Goal: Task Accomplishment & Management: Use online tool/utility

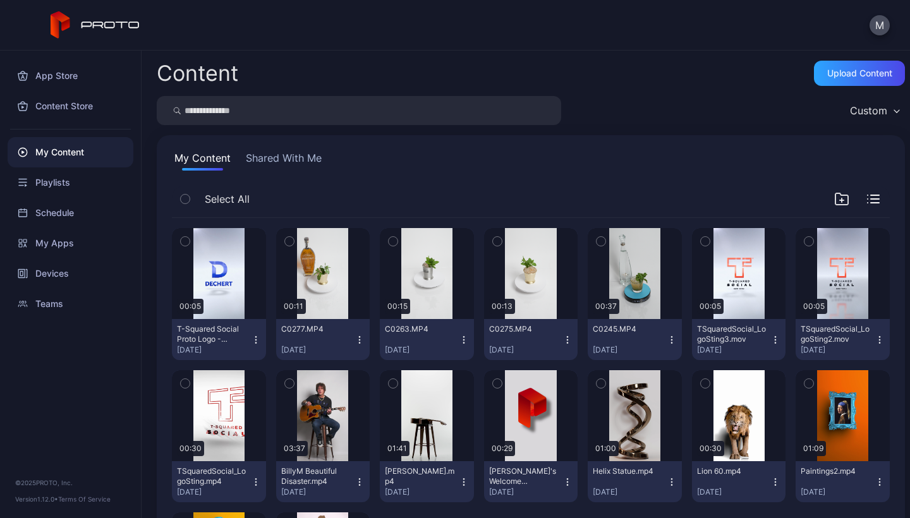
scroll to position [162, 0]
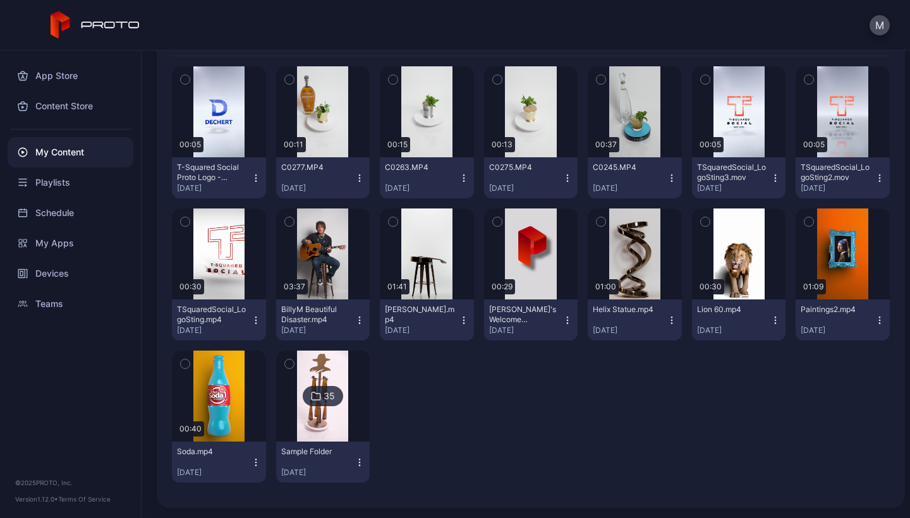
click at [335, 377] on img at bounding box center [322, 396] width 51 height 91
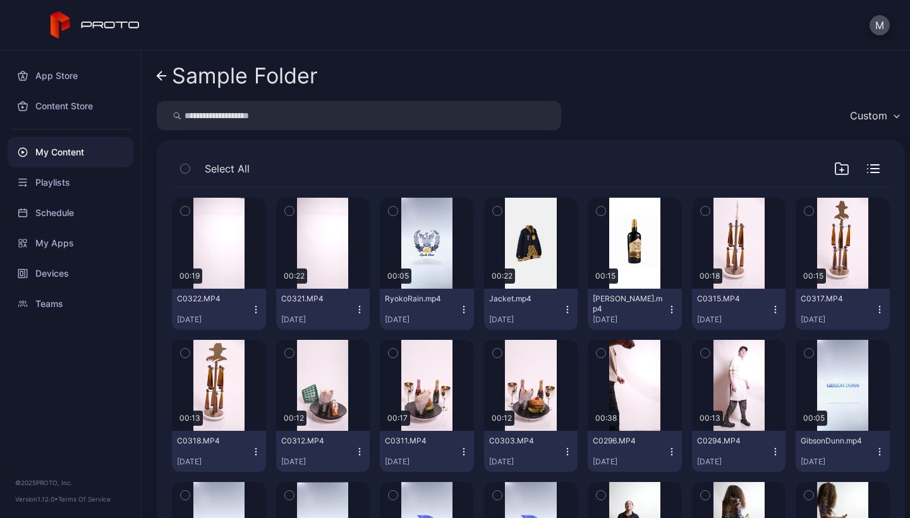
click at [255, 308] on icon "button" at bounding box center [256, 310] width 10 height 10
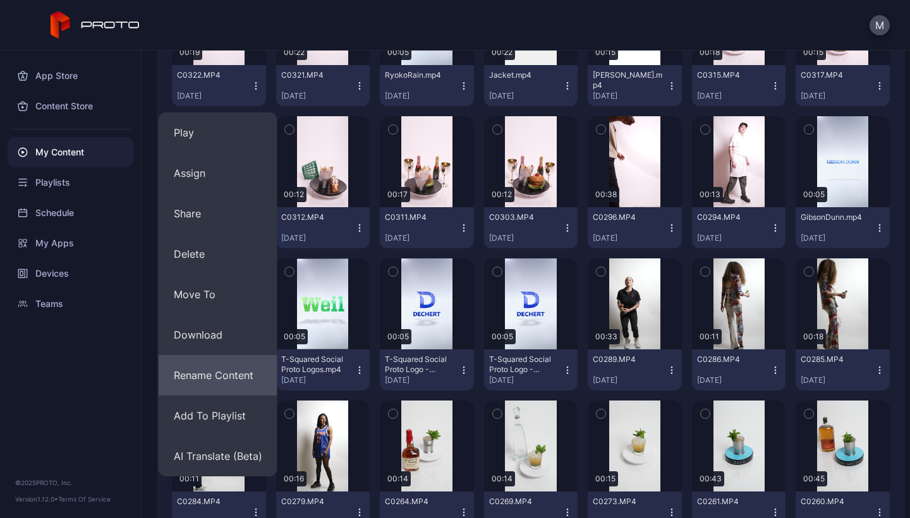
scroll to position [226, 0]
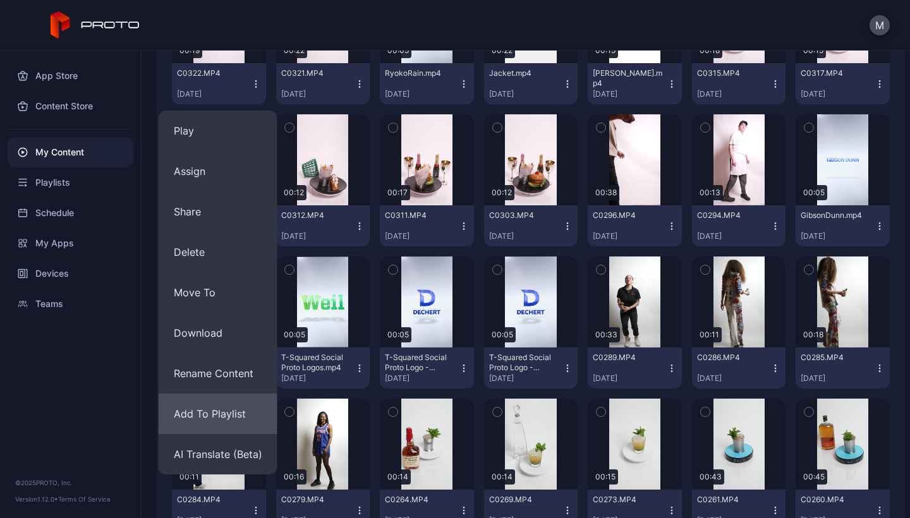
click at [202, 418] on button "Add To Playlist" at bounding box center [218, 414] width 119 height 40
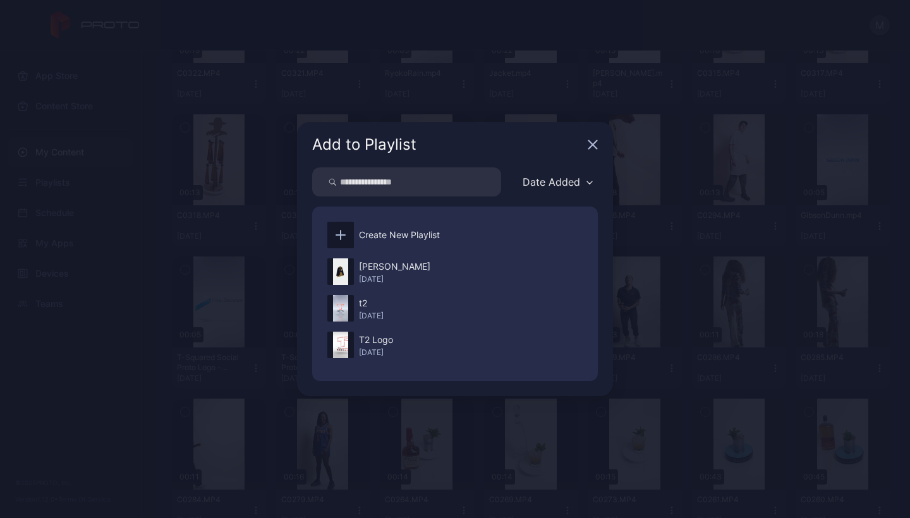
click at [595, 136] on div "Add to Playlist" at bounding box center [455, 144] width 316 height 45
click at [594, 145] on icon "button" at bounding box center [593, 145] width 10 height 10
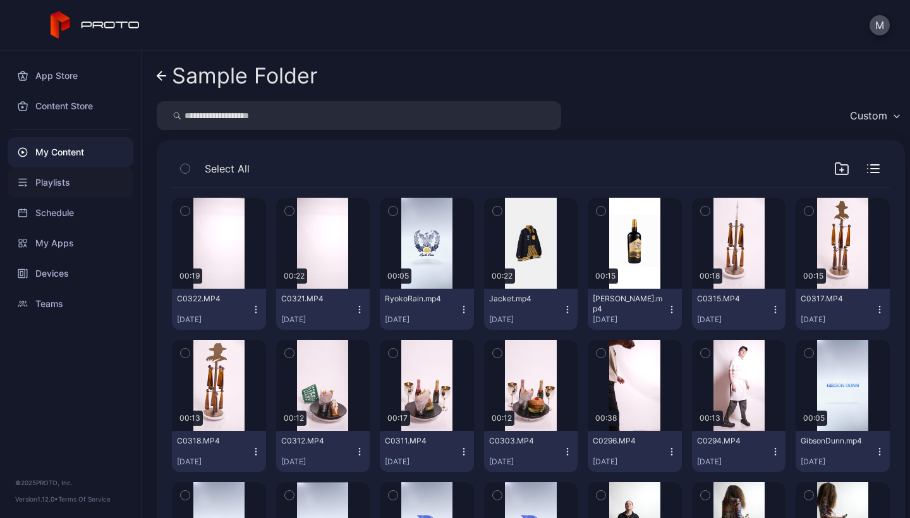
scroll to position [0, 0]
click at [57, 188] on div "Playlists" at bounding box center [71, 182] width 126 height 30
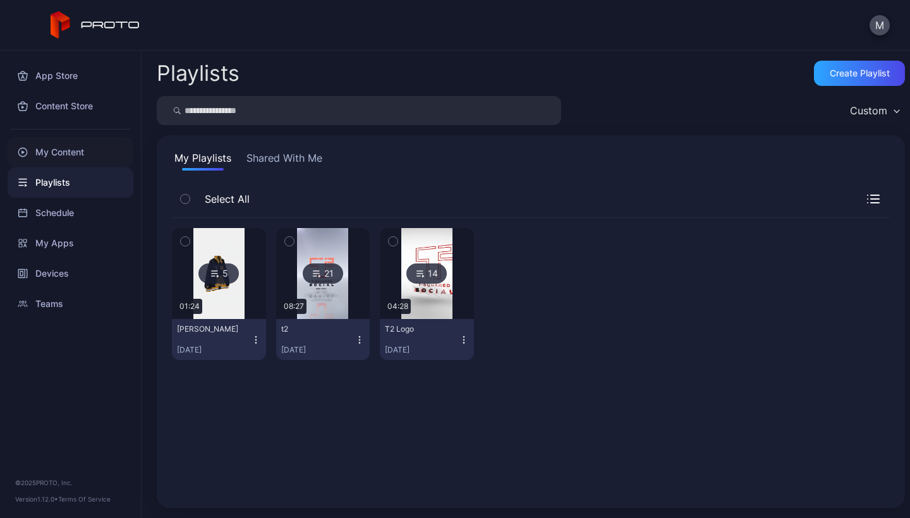
click at [59, 154] on div "My Content" at bounding box center [71, 152] width 126 height 30
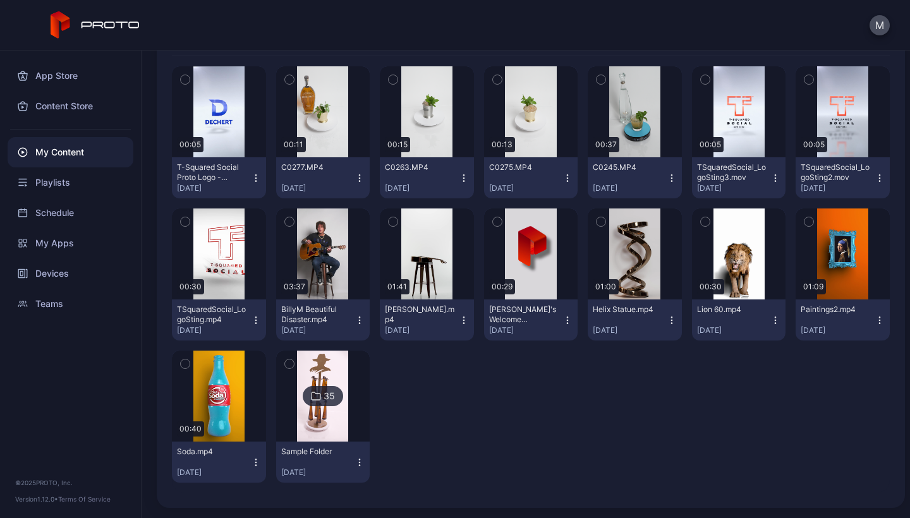
scroll to position [162, 0]
click at [327, 406] on div "35" at bounding box center [323, 396] width 40 height 20
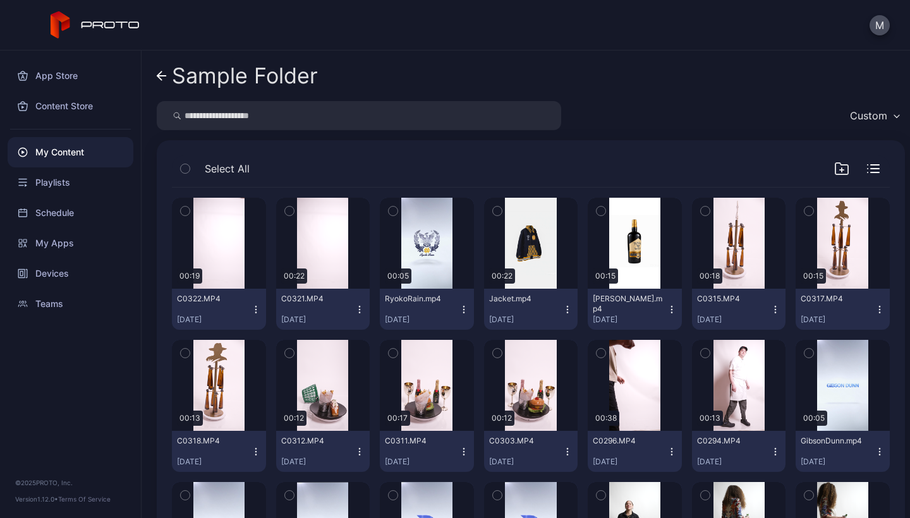
click at [252, 310] on icon "button" at bounding box center [256, 310] width 10 height 10
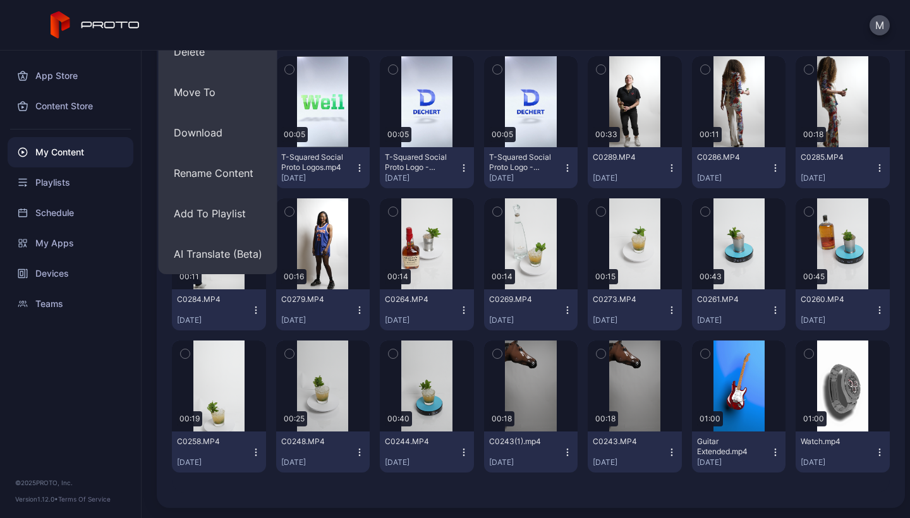
scroll to position [426, 0]
click at [219, 206] on button "Add To Playlist" at bounding box center [218, 213] width 119 height 40
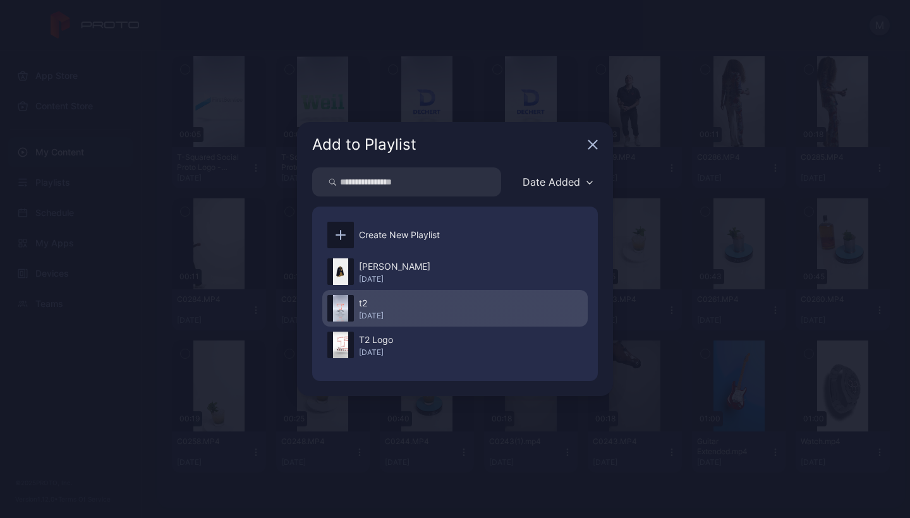
click at [382, 312] on div "[DATE]" at bounding box center [371, 316] width 25 height 10
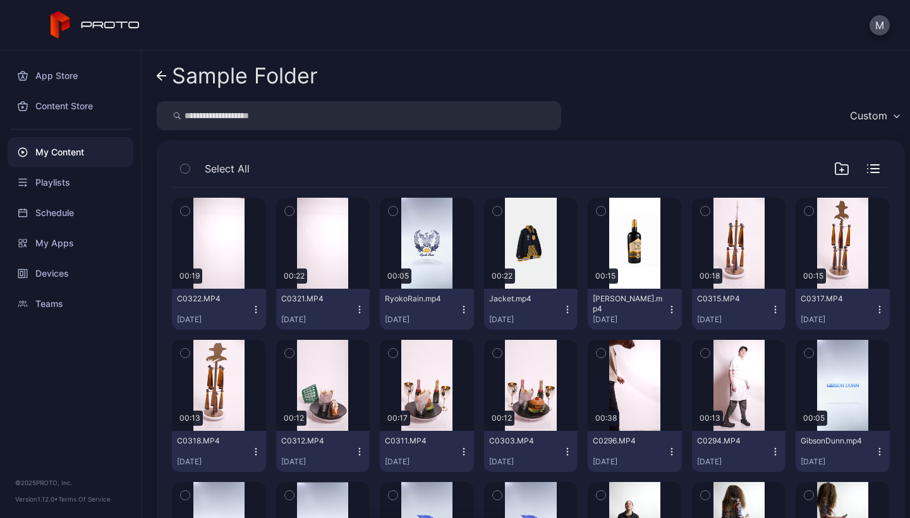
scroll to position [0, 0]
click at [355, 311] on icon "button" at bounding box center [360, 310] width 10 height 10
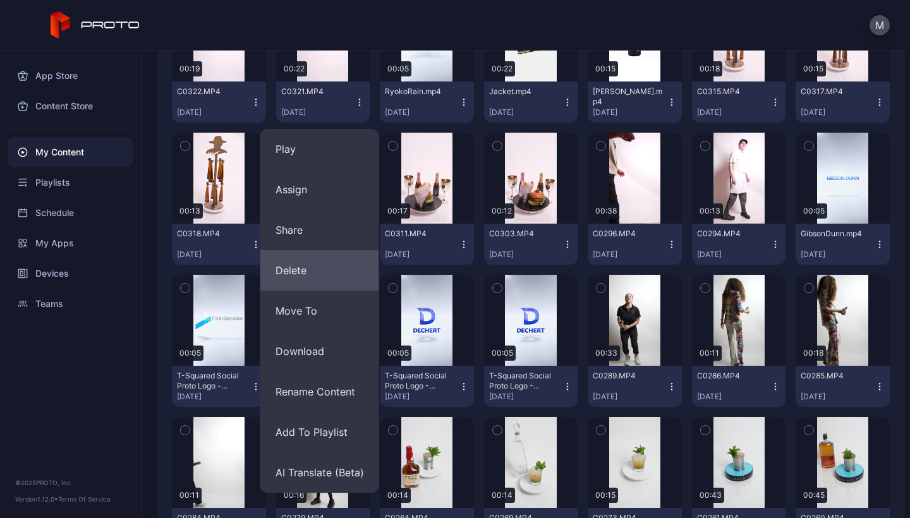
scroll to position [212, 0]
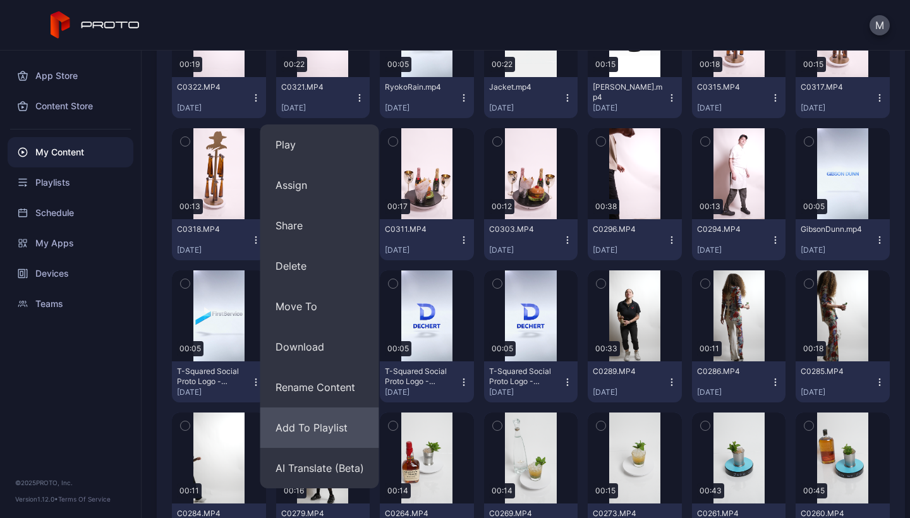
click at [305, 431] on button "Add To Playlist" at bounding box center [319, 428] width 119 height 40
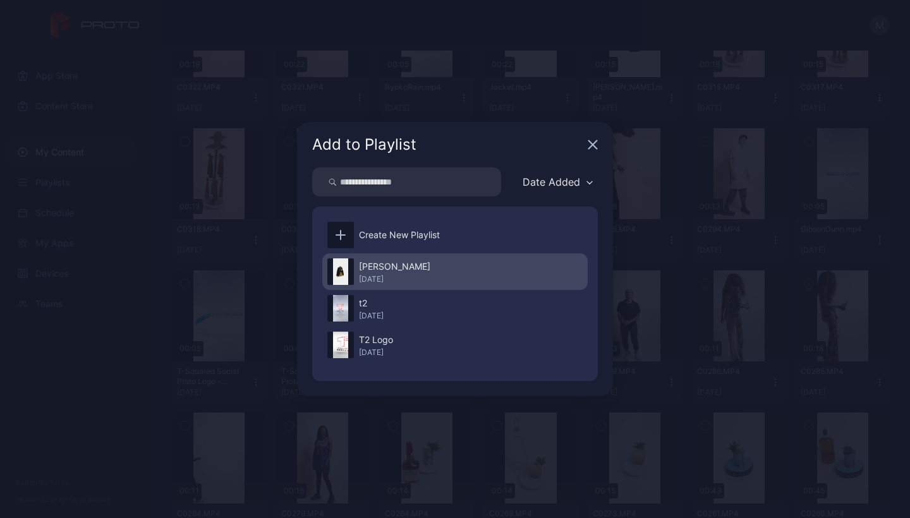
click at [371, 269] on div "[PERSON_NAME]" at bounding box center [394, 266] width 71 height 15
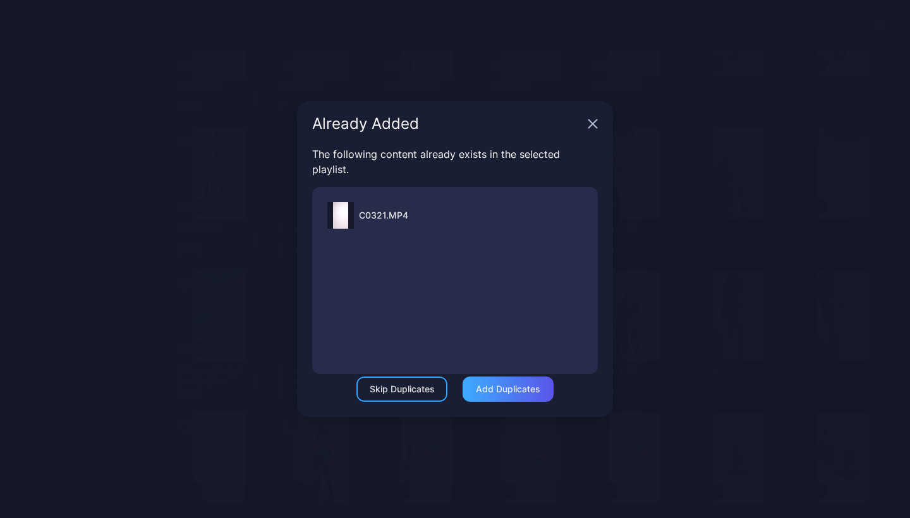
click at [493, 391] on div "Add Duplicates" at bounding box center [508, 389] width 64 height 10
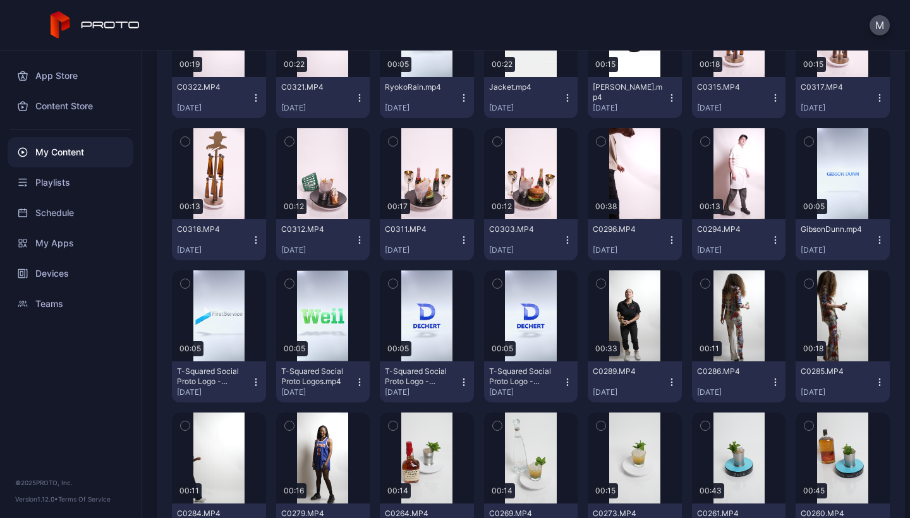
click at [356, 97] on icon "button" at bounding box center [360, 98] width 10 height 10
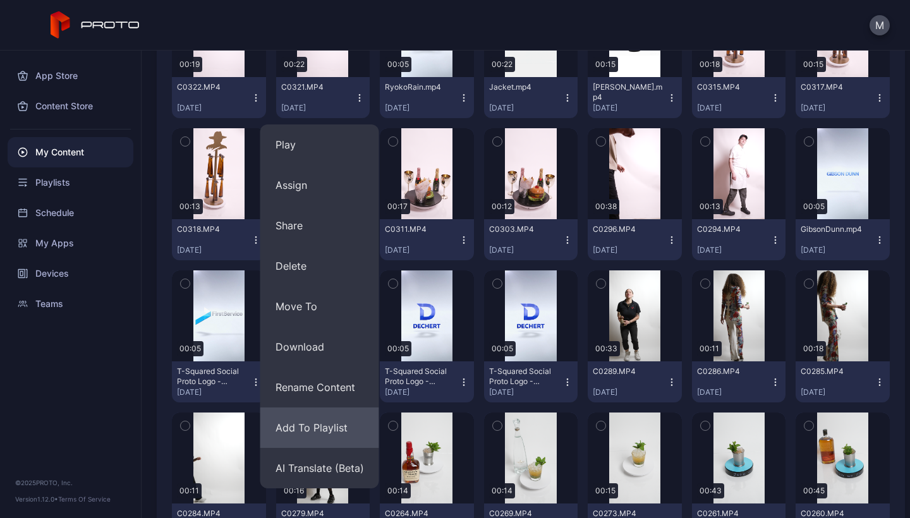
click at [297, 421] on button "Add To Playlist" at bounding box center [319, 428] width 119 height 40
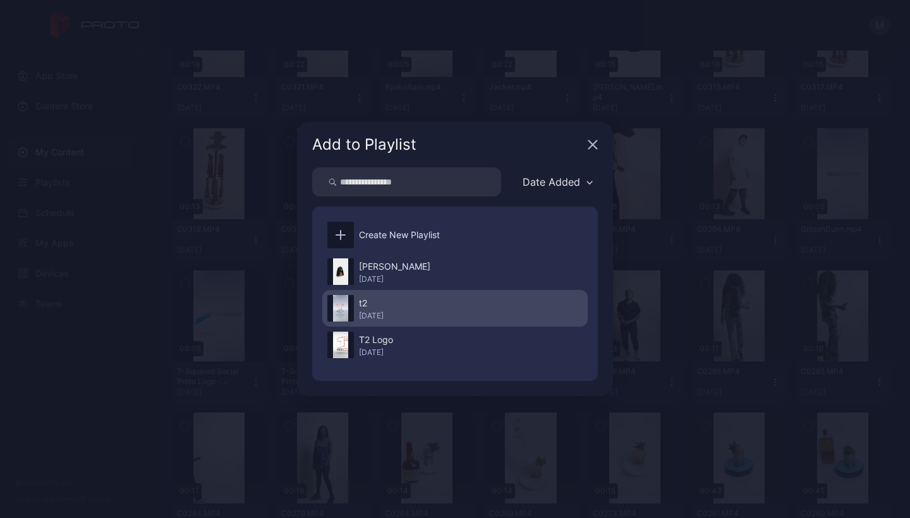
click at [379, 302] on div "t2" at bounding box center [371, 303] width 25 height 15
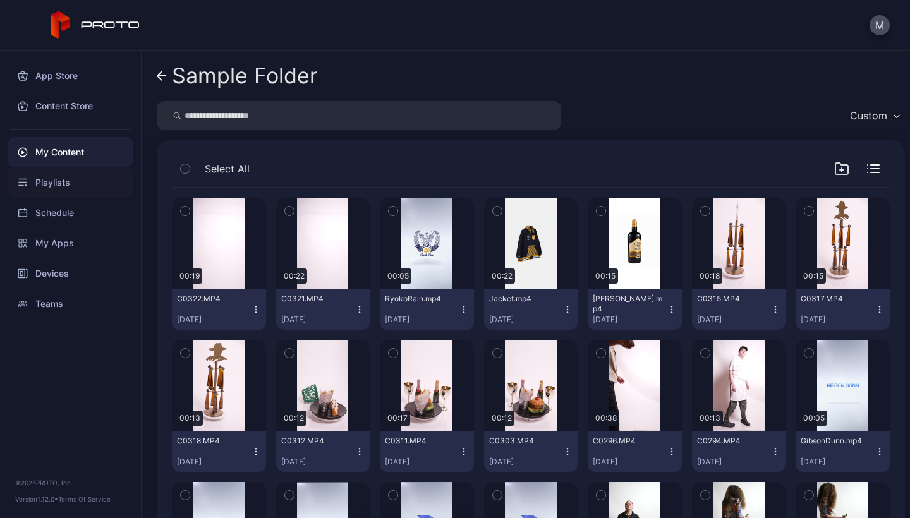
scroll to position [0, 0]
click at [65, 183] on div "Playlists" at bounding box center [71, 182] width 126 height 30
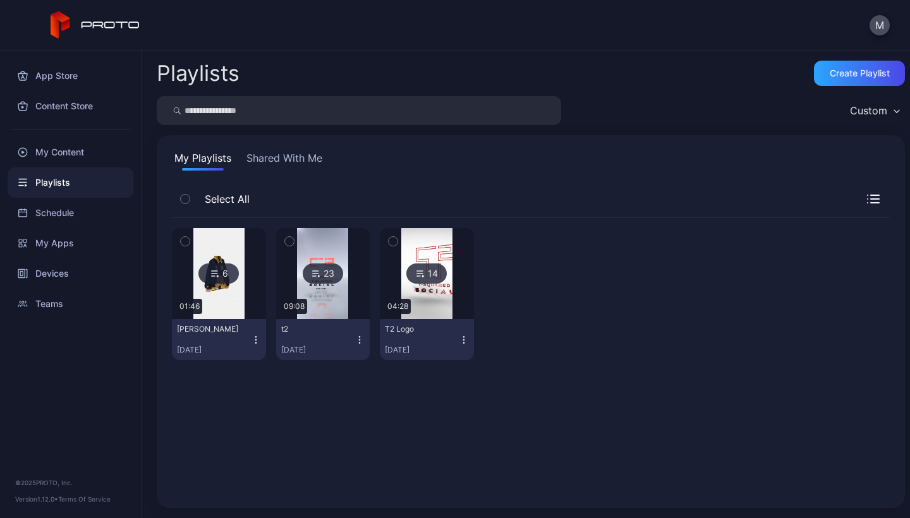
click at [348, 302] on div at bounding box center [322, 273] width 91 height 91
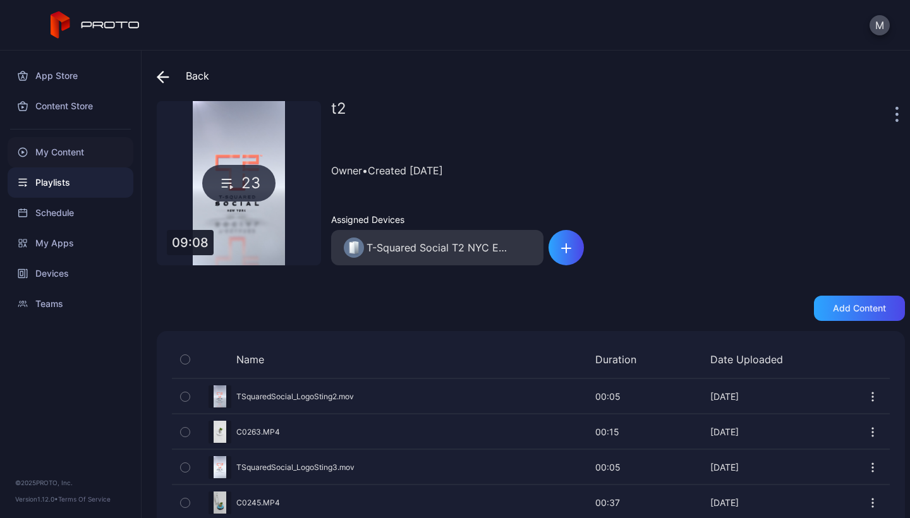
click at [57, 150] on div "My Content" at bounding box center [71, 152] width 126 height 30
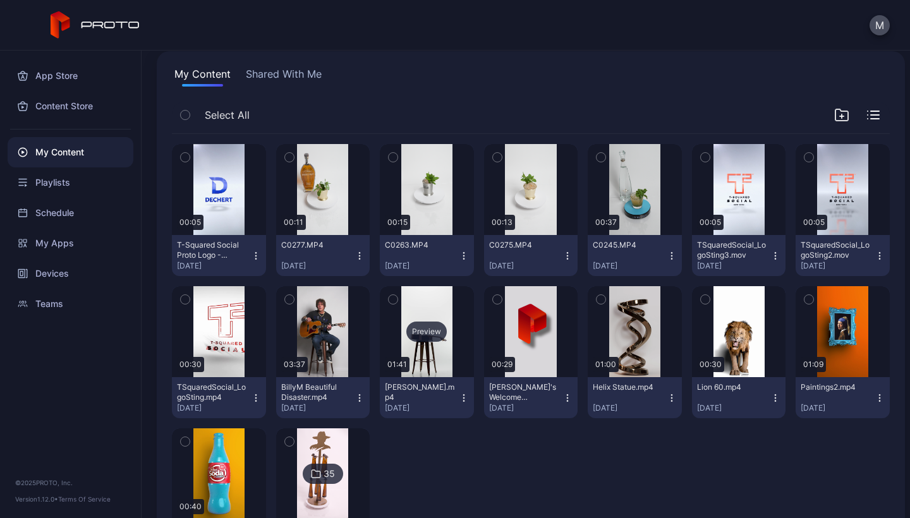
scroll to position [117, 0]
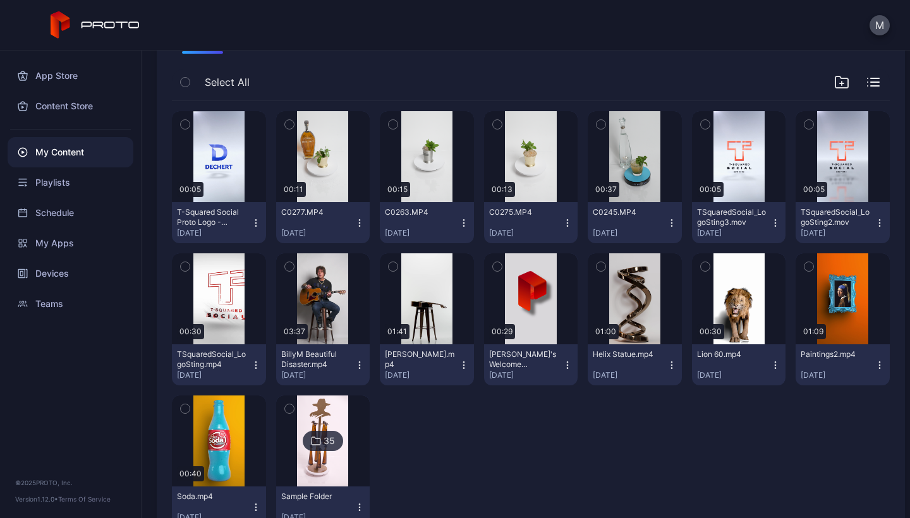
click at [338, 425] on img at bounding box center [322, 441] width 51 height 91
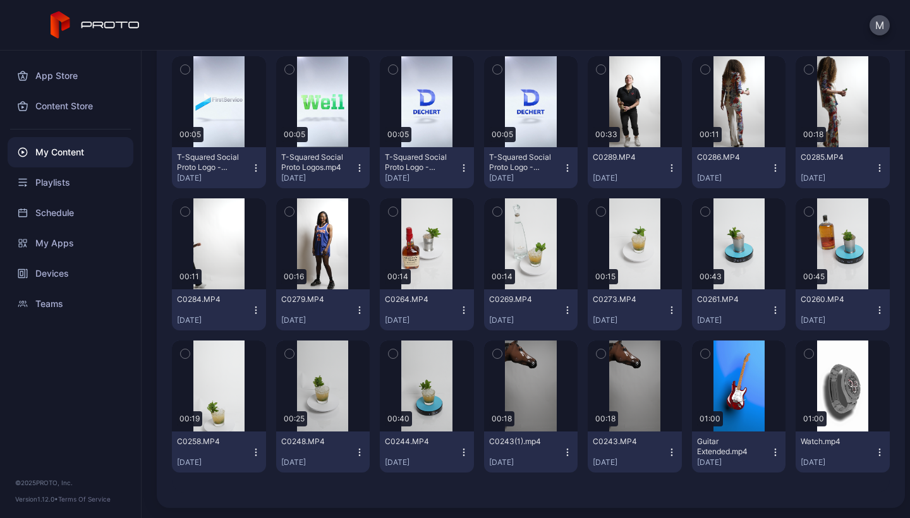
scroll to position [426, 0]
